Goal: Navigation & Orientation: Find specific page/section

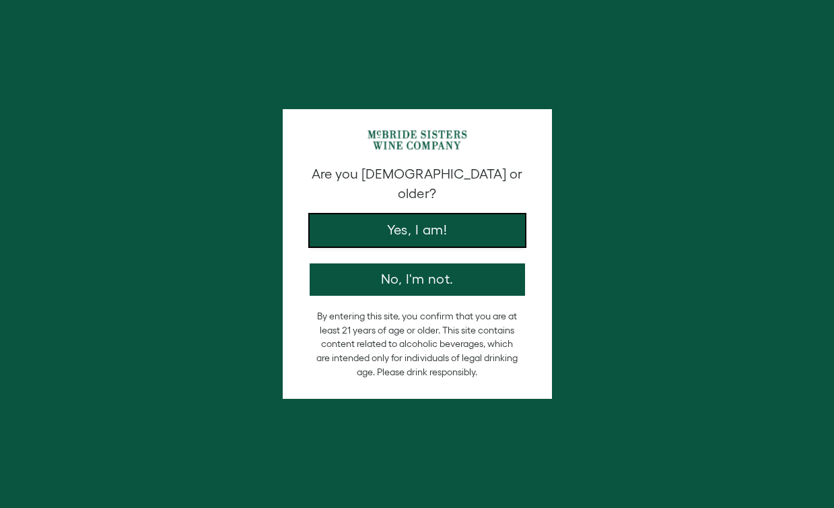
click at [416, 214] on button "Yes, I am!" at bounding box center [417, 230] width 215 height 32
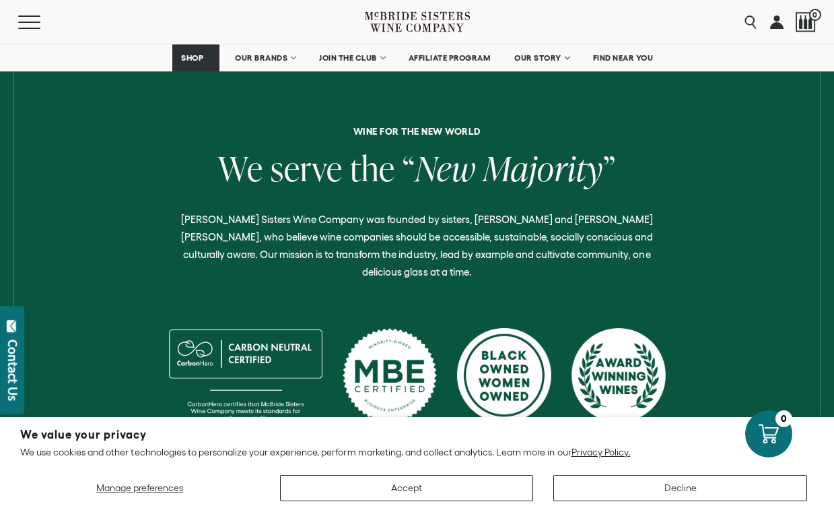
scroll to position [520, 0]
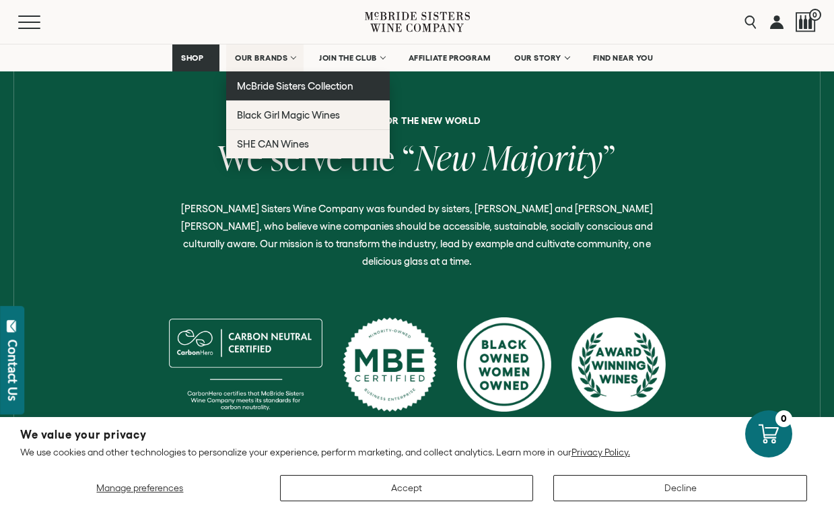
click at [283, 84] on span "McBride Sisters Collection" at bounding box center [295, 85] width 117 height 11
